Goal: Task Accomplishment & Management: Manage account settings

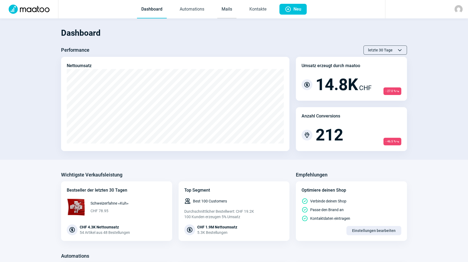
click at [231, 6] on link "Mails" at bounding box center [226, 10] width 19 height 18
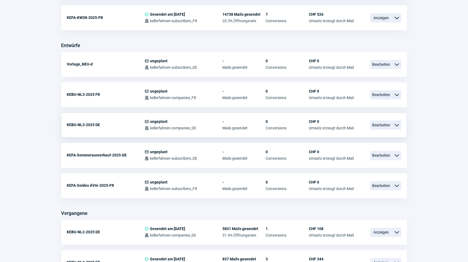
scroll to position [197, 0]
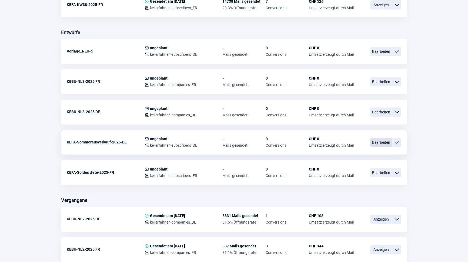
click at [378, 143] on span "Bearbeiten" at bounding box center [381, 142] width 22 height 9
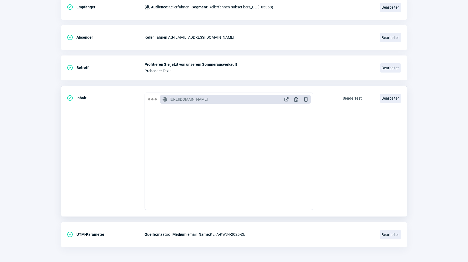
scroll to position [88, 0]
click at [393, 97] on span "Bearbeiten" at bounding box center [391, 97] width 22 height 9
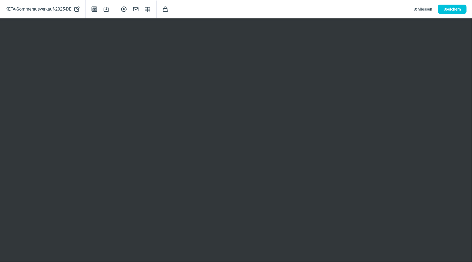
click at [422, 6] on span "Schliessen" at bounding box center [422, 9] width 19 height 9
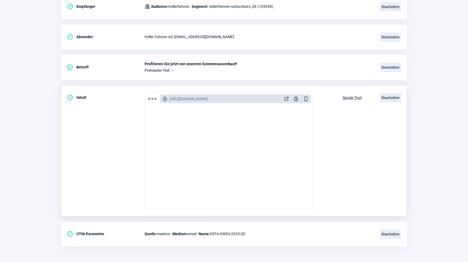
click at [354, 96] on span "Sende Test" at bounding box center [352, 97] width 19 height 9
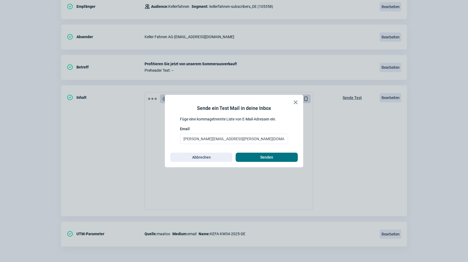
click at [266, 159] on span "Senden" at bounding box center [266, 157] width 13 height 9
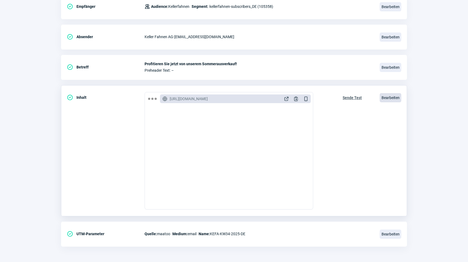
click at [401, 96] on span "Bearbeiten" at bounding box center [391, 97] width 22 height 9
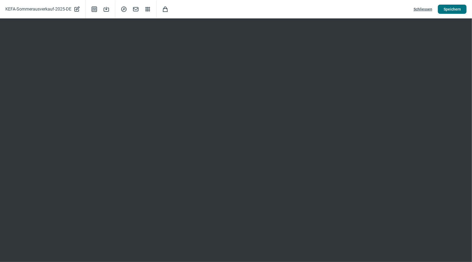
click at [448, 8] on span "Speichern" at bounding box center [451, 9] width 17 height 9
click at [427, 9] on span "Schliessen" at bounding box center [422, 9] width 19 height 9
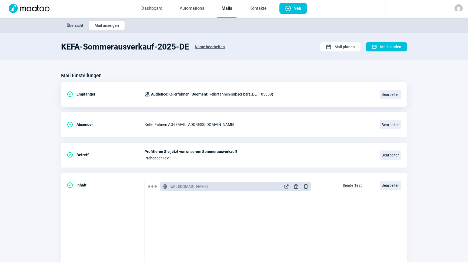
scroll to position [0, 0]
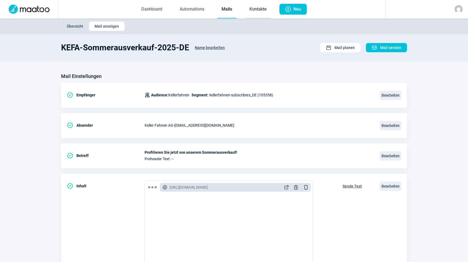
click at [259, 9] on link "Kontakte" at bounding box center [258, 10] width 26 height 18
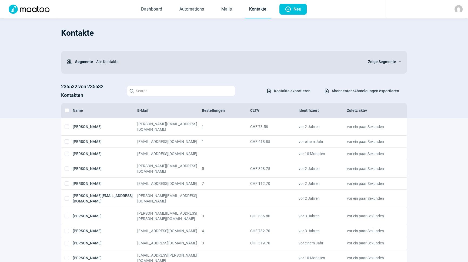
click at [230, 14] on link "Mails" at bounding box center [226, 10] width 19 height 18
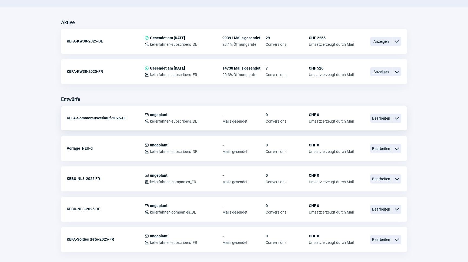
scroll to position [147, 0]
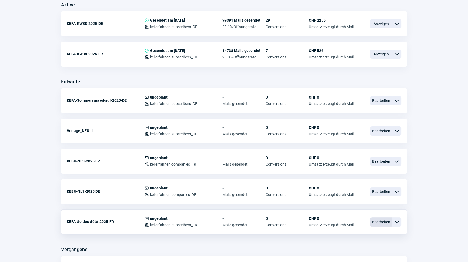
click at [379, 221] on span "Bearbeiten" at bounding box center [381, 221] width 22 height 9
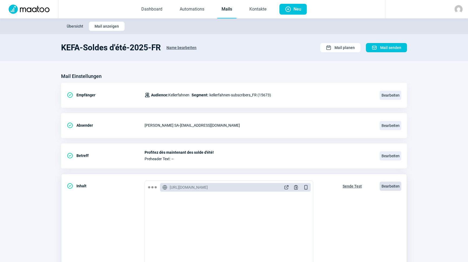
click at [395, 190] on span "Bearbeiten" at bounding box center [391, 185] width 22 height 9
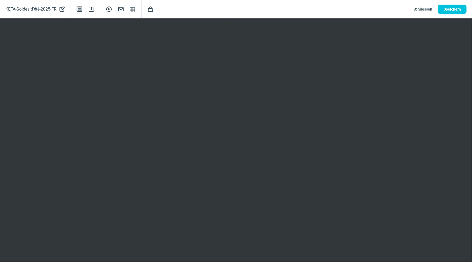
click at [449, 2] on div "KEFA-Soldes d'été-2025-FR PencilAlt icon Template icon Save icon SearchCircle i…" at bounding box center [236, 9] width 472 height 18
click at [445, 13] on span "Speichern" at bounding box center [451, 9] width 17 height 9
click at [456, 6] on span "Speichern" at bounding box center [451, 9] width 17 height 9
click at [424, 7] on span "Schliessen" at bounding box center [422, 9] width 19 height 9
